Goal: Information Seeking & Learning: Learn about a topic

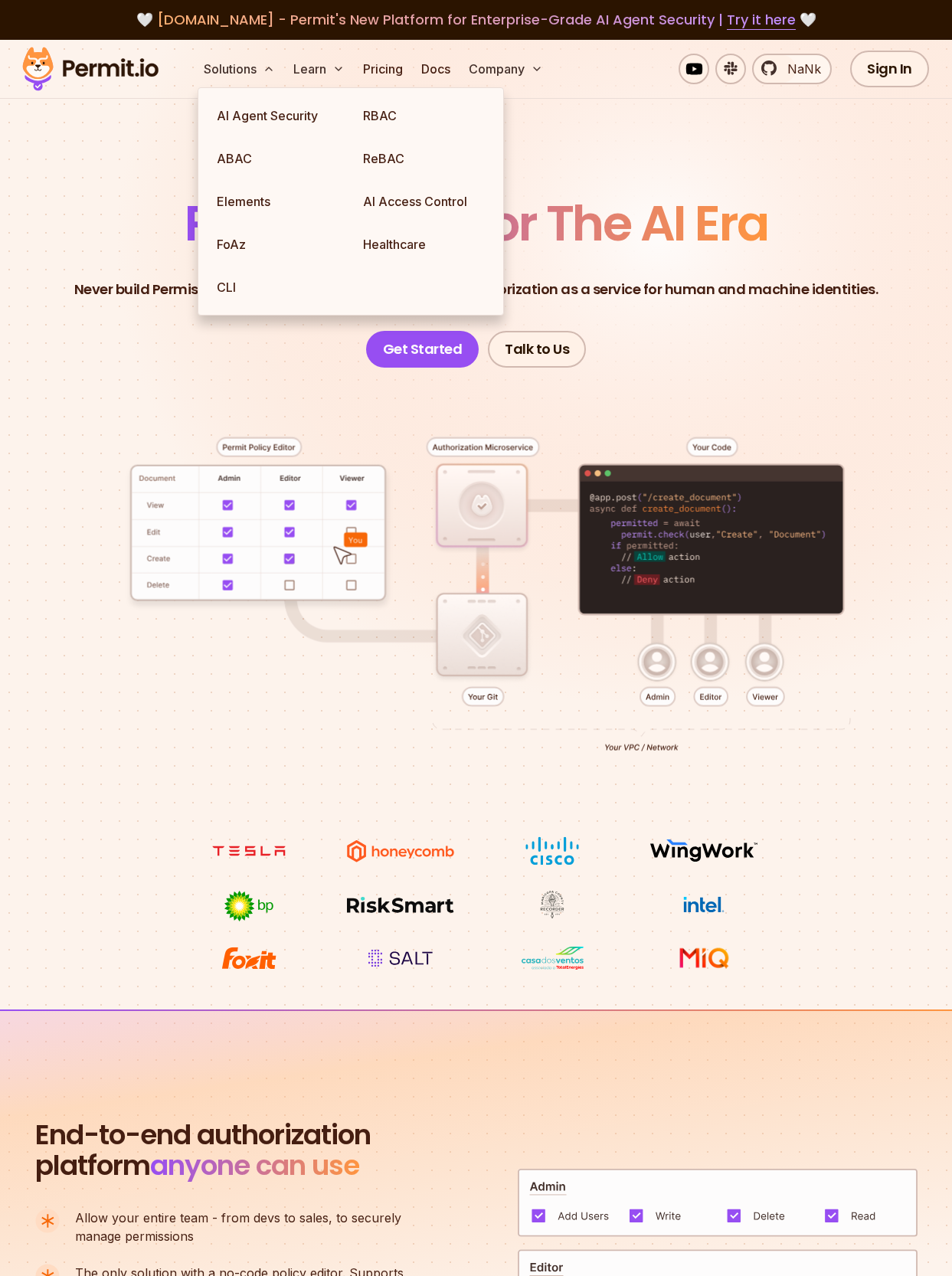
click at [277, 116] on span "AI Agent Security" at bounding box center [267, 116] width 101 height 16
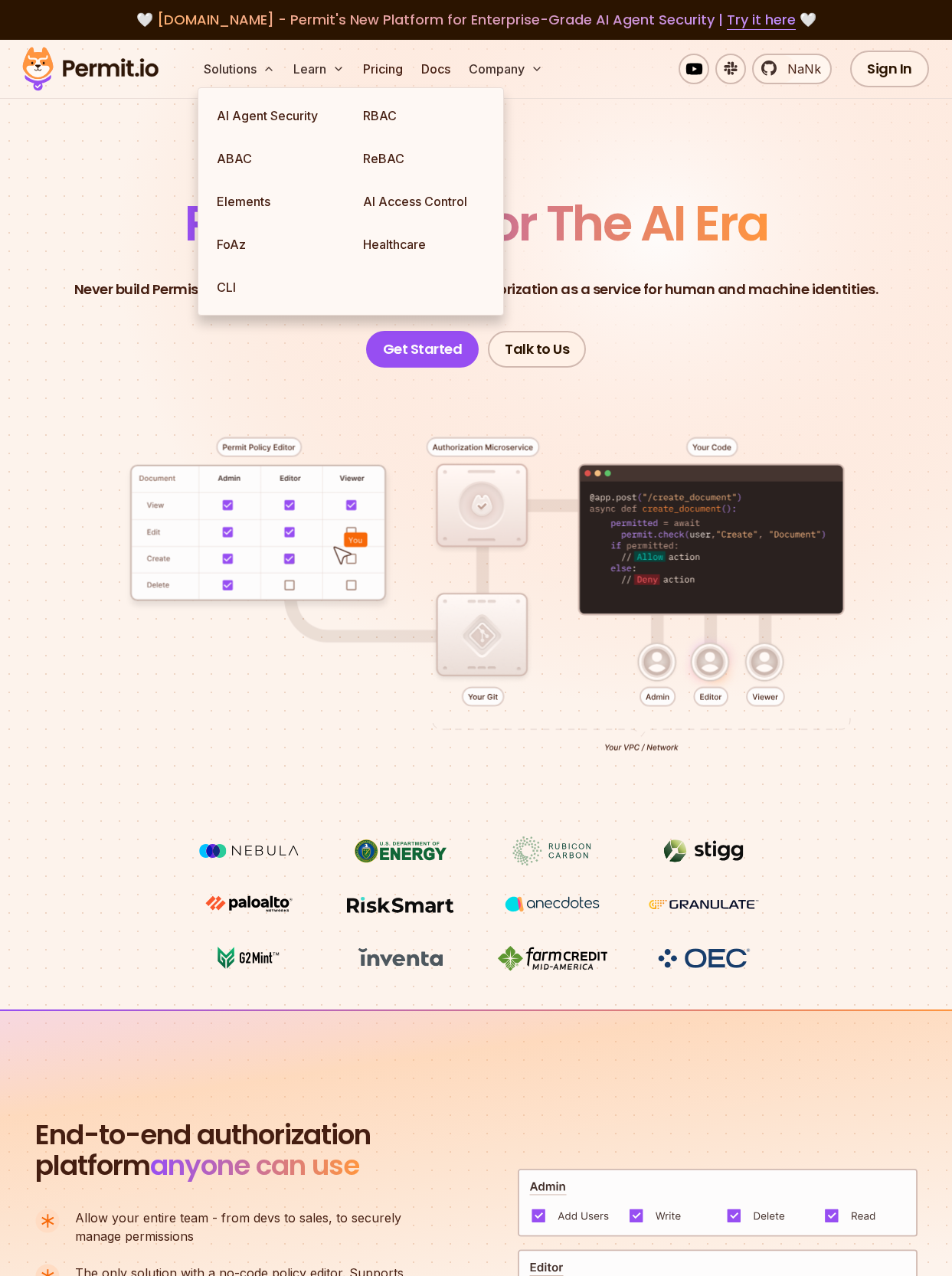
click at [277, 116] on span "AI Agent Security" at bounding box center [267, 116] width 101 height 16
